Goal: Find specific page/section: Find specific page/section

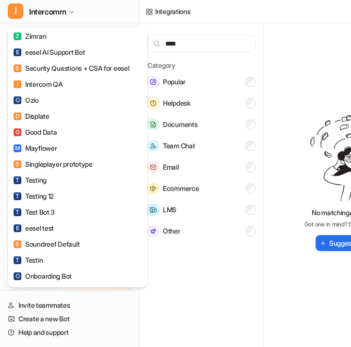
scroll to position [462, 0]
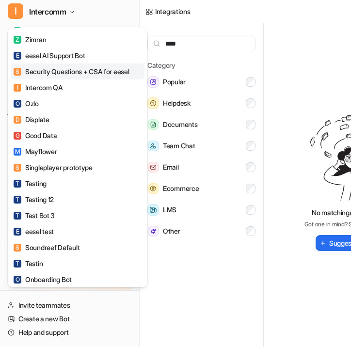
click at [79, 75] on div "S Security Questions + CSA for eesel" at bounding box center [71, 71] width 115 height 10
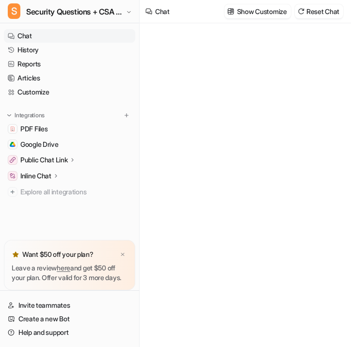
type textarea "**********"
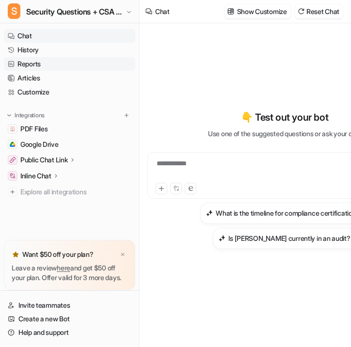
click at [76, 65] on link "Reports" at bounding box center [69, 64] width 131 height 14
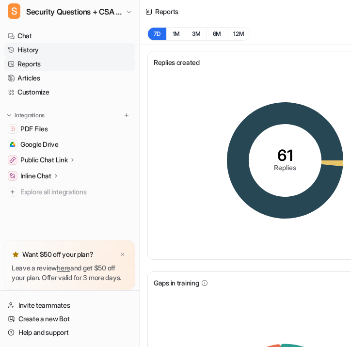
click at [74, 50] on link "History" at bounding box center [69, 50] width 131 height 14
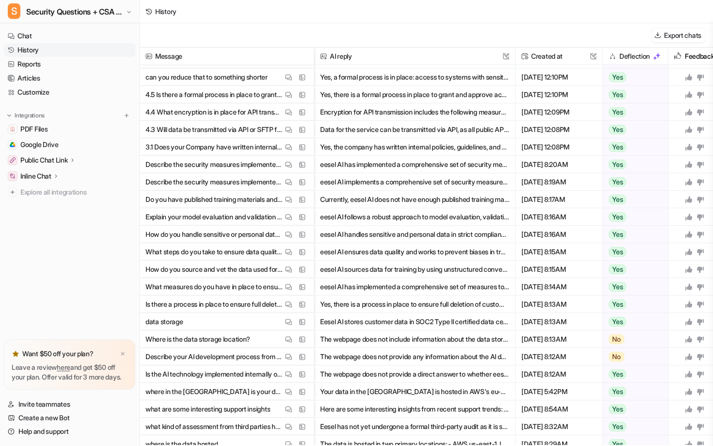
scroll to position [960, 0]
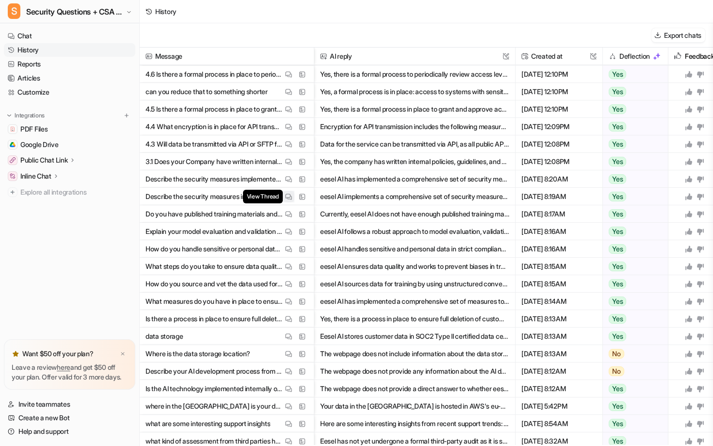
click at [287, 201] on button "View Thread" at bounding box center [289, 197] width 12 height 12
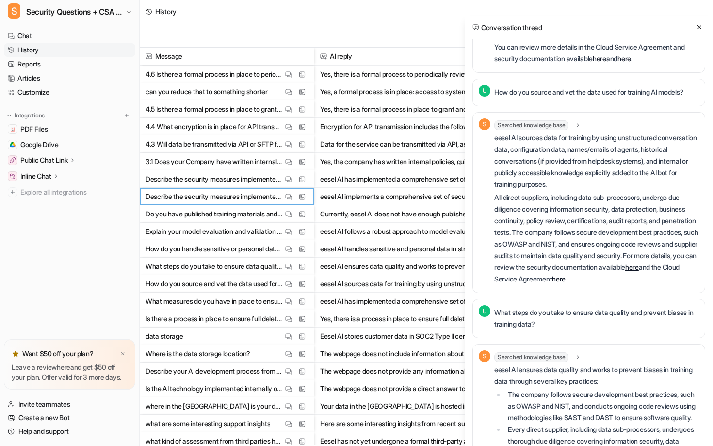
scroll to position [947, 0]
